Goal: Information Seeking & Learning: Check status

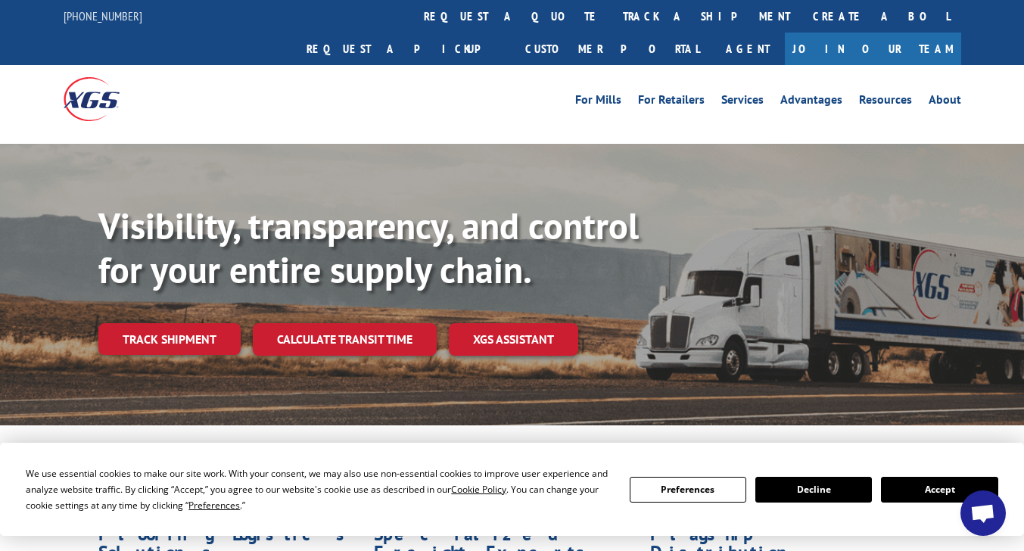
drag, startPoint x: 463, startPoint y: 2, endPoint x: 470, endPoint y: 16, distance: 15.2
click at [612, 3] on link "track a shipment" at bounding box center [707, 16] width 190 height 33
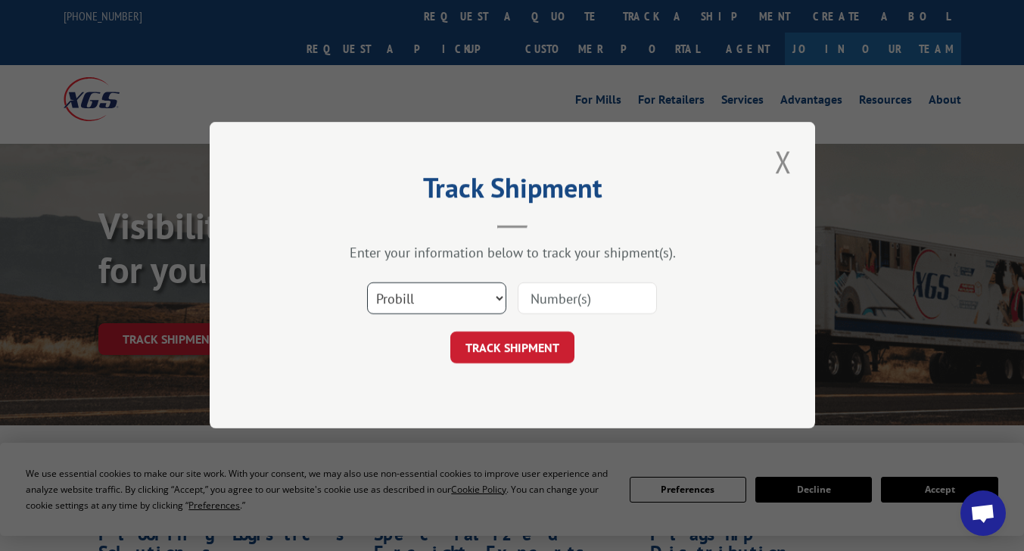
click at [490, 285] on select "Select category... Probill BOL PO" at bounding box center [436, 299] width 139 height 32
select select "bol"
click at [367, 283] on select "Select category... Probill BOL PO" at bounding box center [436, 299] width 139 height 32
click at [527, 306] on input at bounding box center [587, 299] width 139 height 32
paste input "4863110"
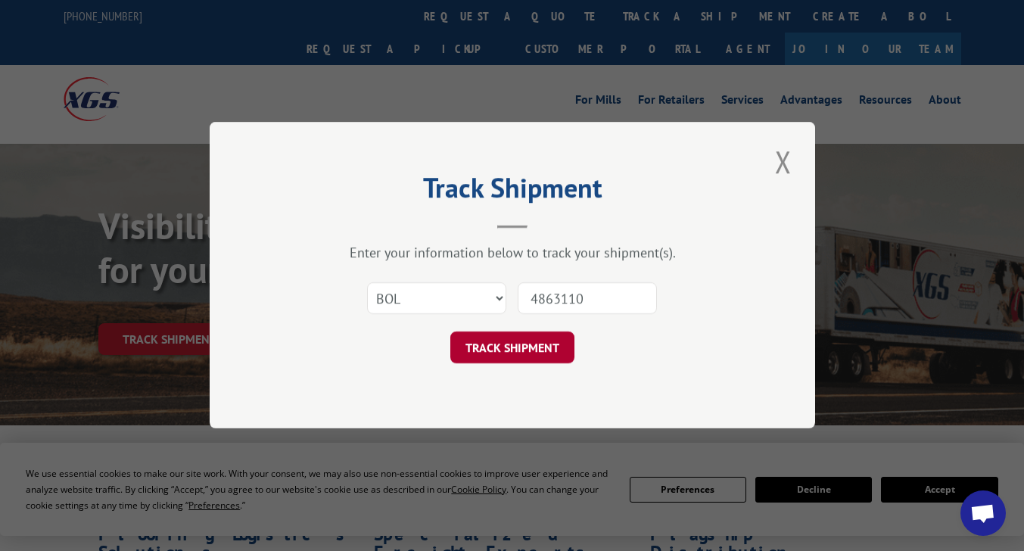
type input "4863110"
click at [512, 342] on button "TRACK SHIPMENT" at bounding box center [512, 348] width 124 height 32
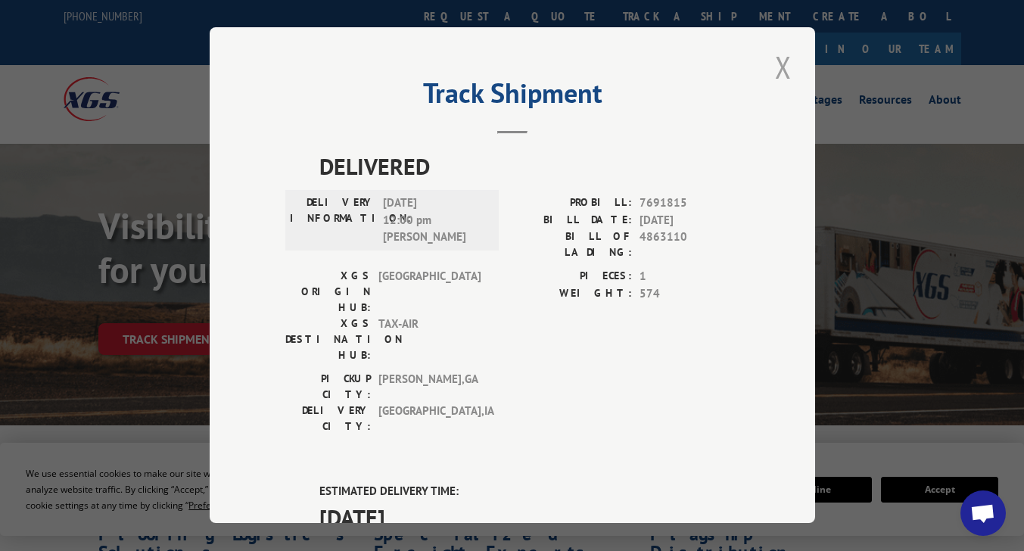
click at [785, 68] on button "Close modal" at bounding box center [784, 67] width 26 height 42
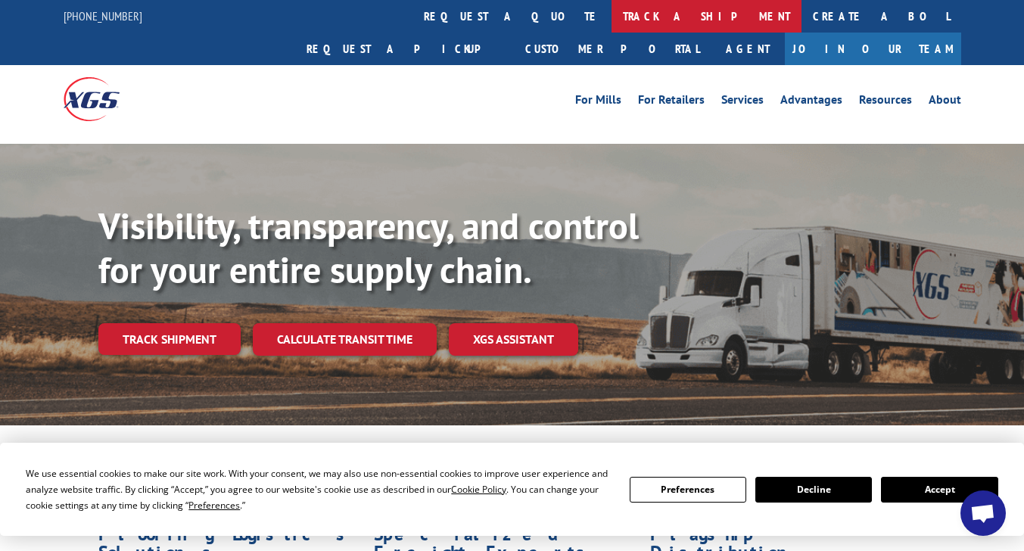
click at [612, 11] on link "track a shipment" at bounding box center [707, 16] width 190 height 33
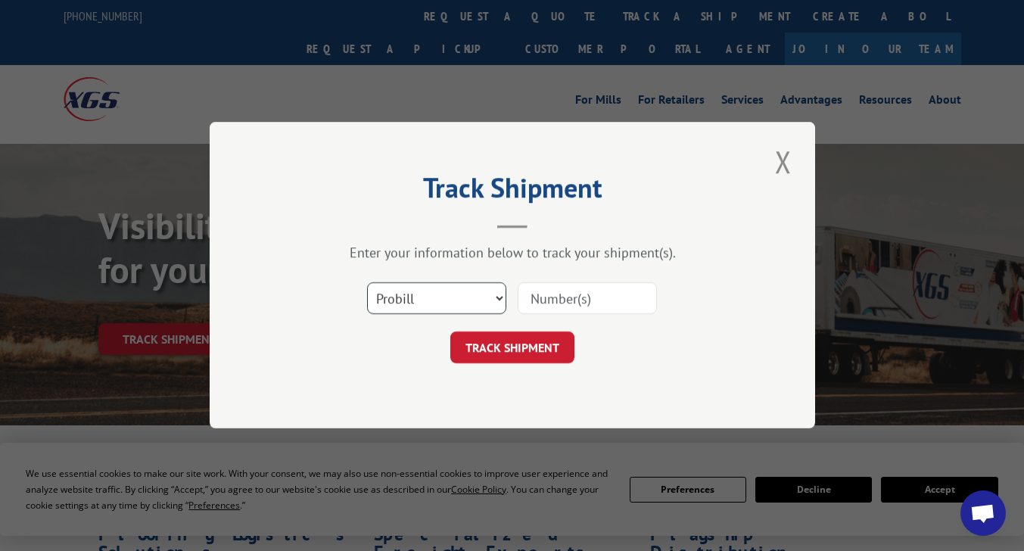
click at [436, 293] on select "Select category... Probill BOL PO" at bounding box center [436, 299] width 139 height 32
select select "bol"
click at [367, 283] on select "Select category... Probill BOL PO" at bounding box center [436, 299] width 139 height 32
click at [584, 295] on input at bounding box center [587, 299] width 139 height 32
paste input "4863110"
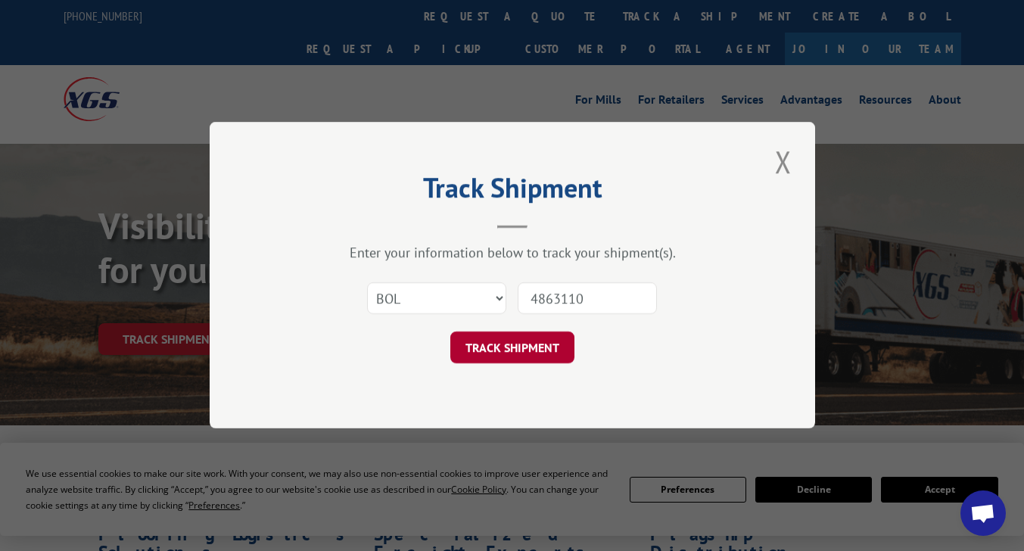
type input "4863110"
click at [540, 351] on button "TRACK SHIPMENT" at bounding box center [512, 348] width 124 height 32
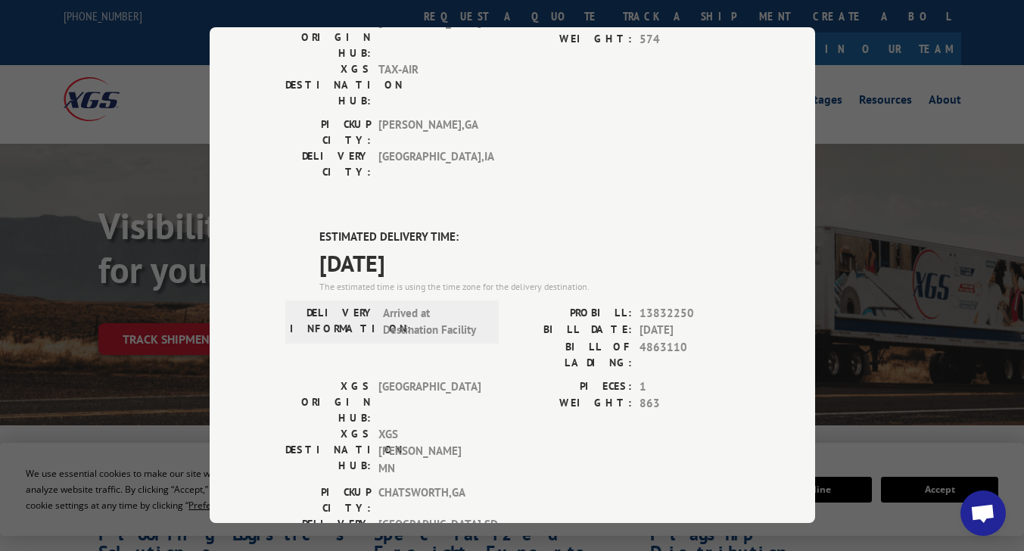
scroll to position [227, 0]
